Goal: Use online tool/utility: Utilize a website feature to perform a specific function

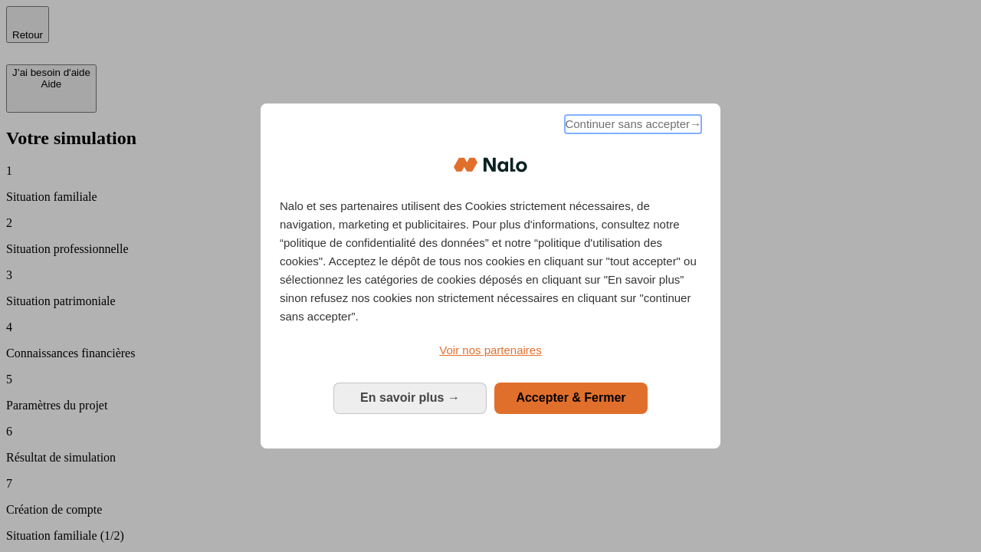
click at [631, 126] on span "Continuer sans accepter →" at bounding box center [633, 124] width 136 height 18
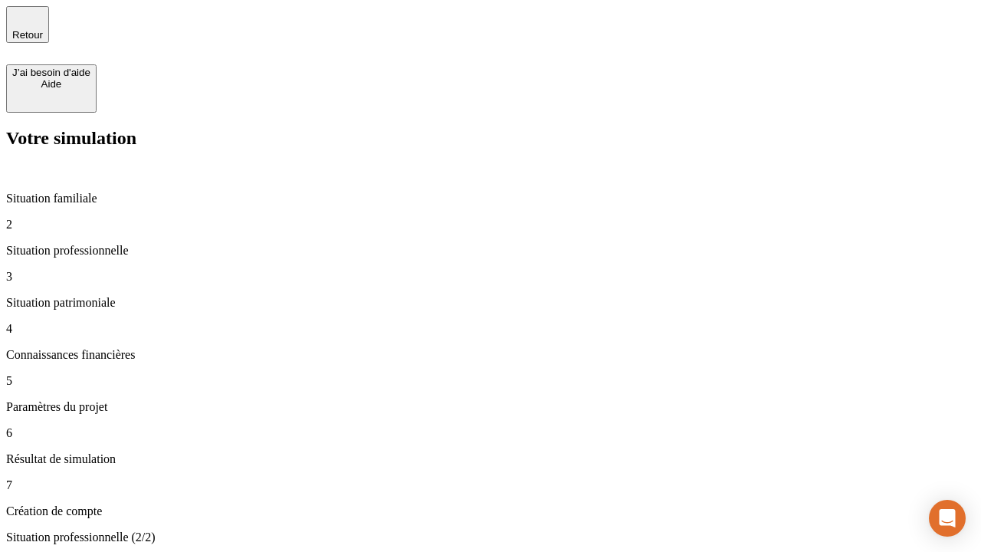
type input "30 000"
type input "1 000"
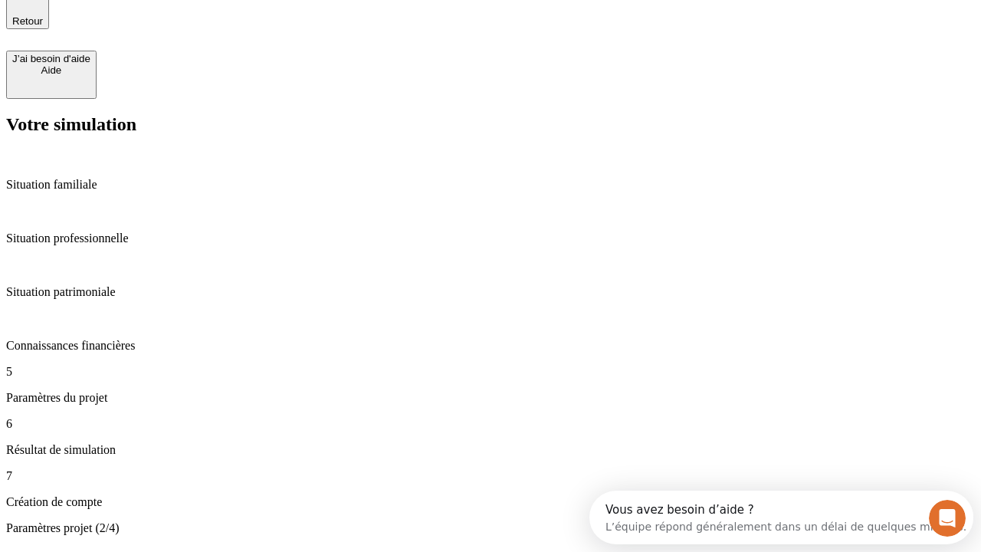
type input "65"
type input "5 000"
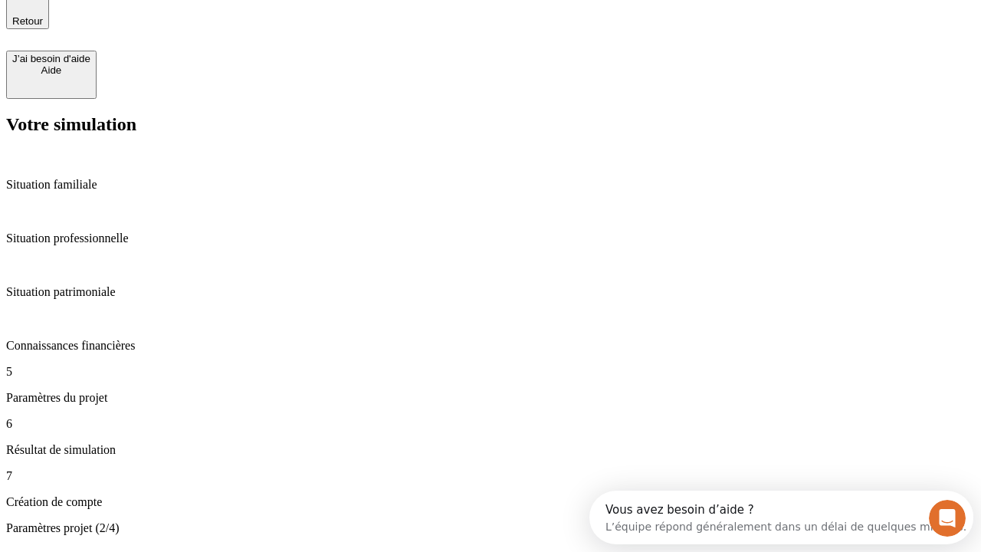
type input "640"
